Goal: Information Seeking & Learning: Find specific fact

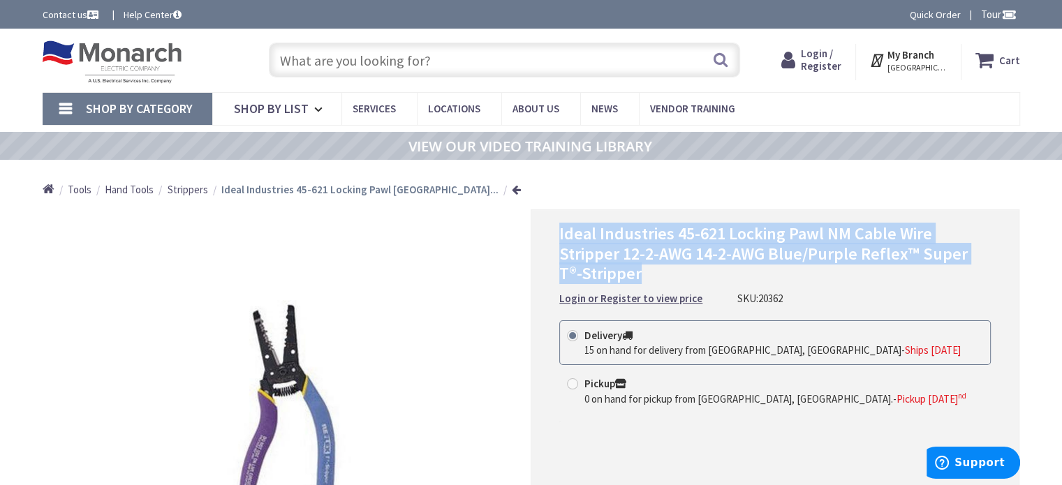
drag, startPoint x: 559, startPoint y: 231, endPoint x: 982, endPoint y: 251, distance: 423.0
click at [982, 251] on h1 "Ideal Industries 45-621 Locking Pawl NM Cable Wire Stripper 12-2-AWG 14-2-AWG B…" at bounding box center [775, 254] width 432 height 60
copy span "Ideal Industries 45-621 Locking Pawl NM Cable Wire Stripper 12-2-AWG 14-2-AWG B…"
